Goal: Check status

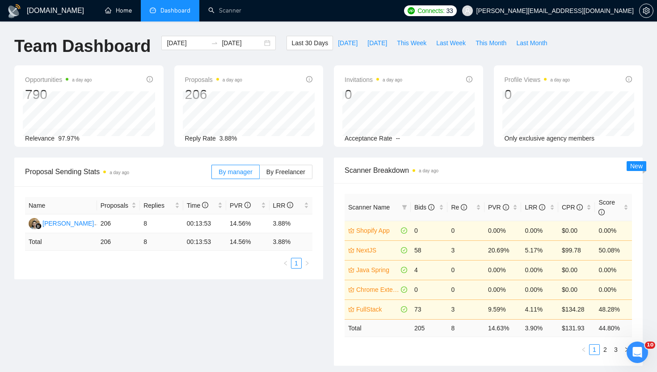
click at [131, 14] on link "Home" at bounding box center [118, 11] width 27 height 8
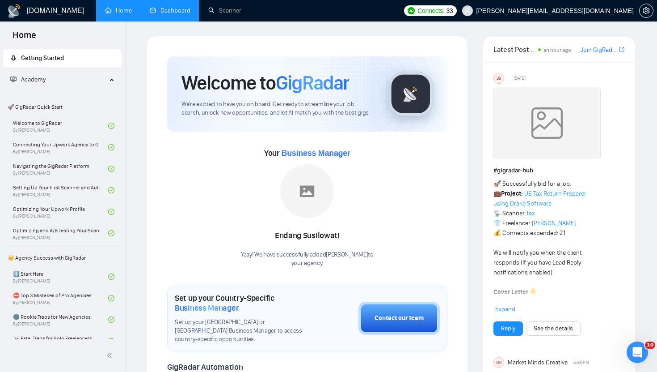
click at [171, 10] on link "Dashboard" at bounding box center [170, 11] width 41 height 8
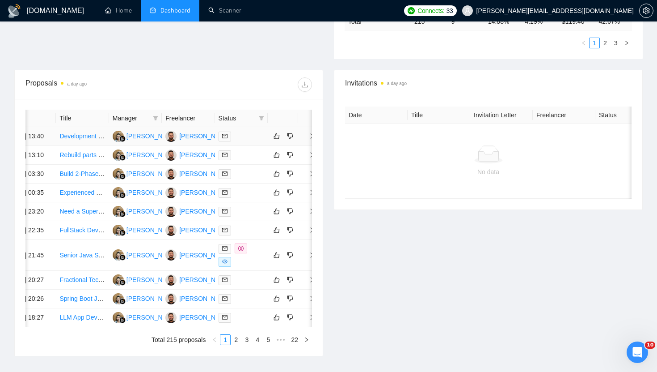
scroll to position [0, 26]
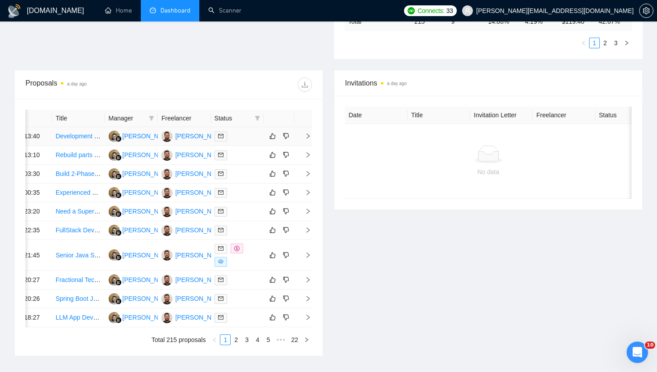
click at [308, 139] on icon "right" at bounding box center [308, 135] width 3 height 5
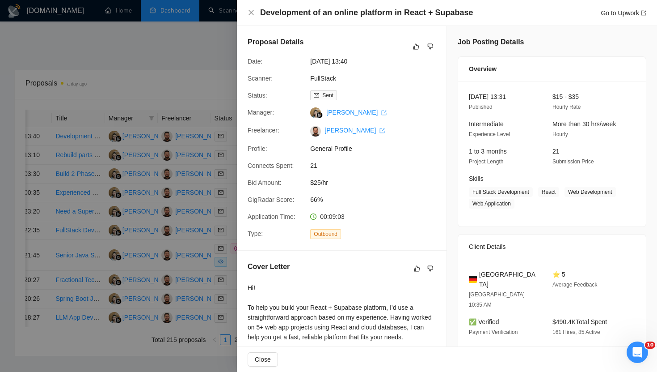
click at [229, 63] on div at bounding box center [328, 186] width 657 height 372
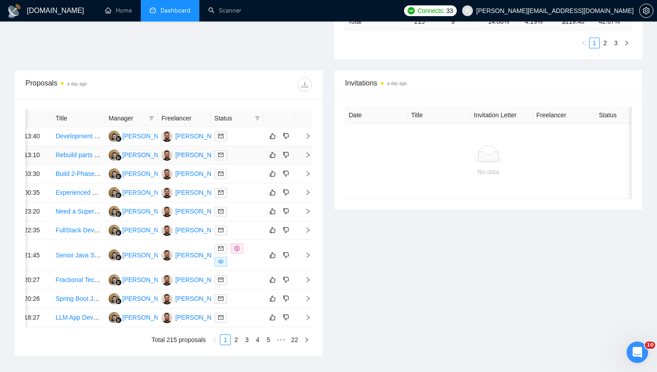
click at [305, 158] on span "right" at bounding box center [304, 155] width 13 height 6
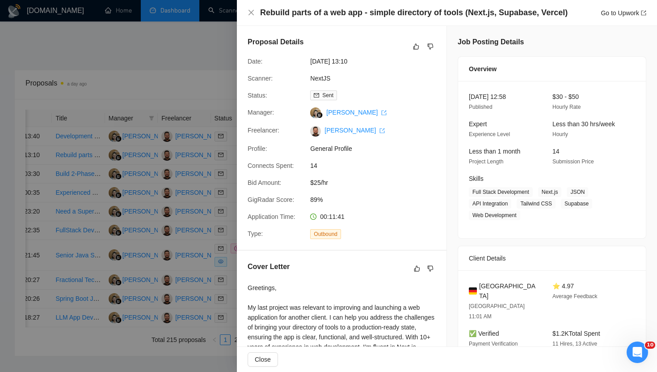
click at [237, 54] on div "Proposal Details Date: [DATE] 13:10 Scanner: NextJS Status: Sent Manager: [PERS…" at bounding box center [342, 138] width 210 height 224
click at [229, 37] on div at bounding box center [328, 186] width 657 height 372
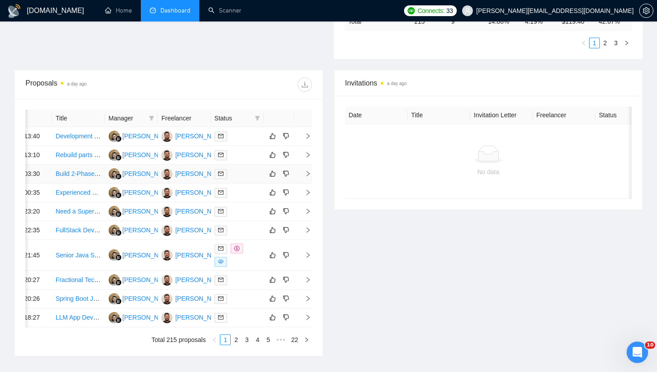
click at [305, 177] on span "right" at bounding box center [304, 173] width 13 height 6
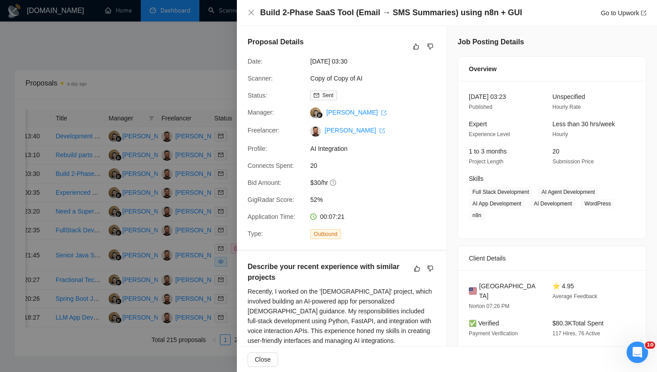
click at [221, 50] on div at bounding box center [328, 186] width 657 height 372
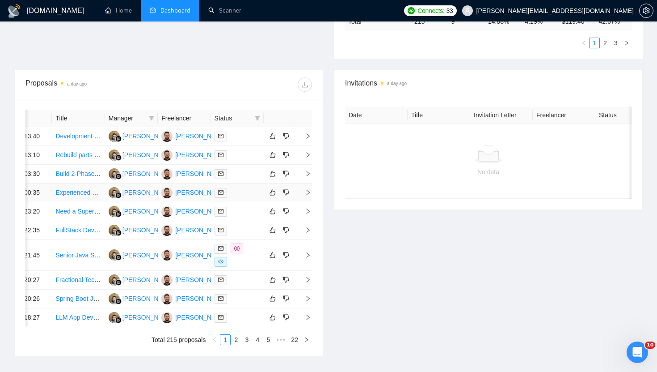
click at [309, 195] on icon "right" at bounding box center [308, 192] width 6 height 6
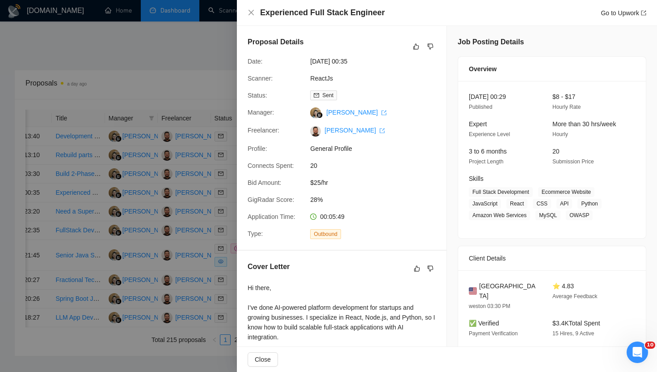
click at [222, 61] on div at bounding box center [328, 186] width 657 height 372
